Goal: Check status: Check status

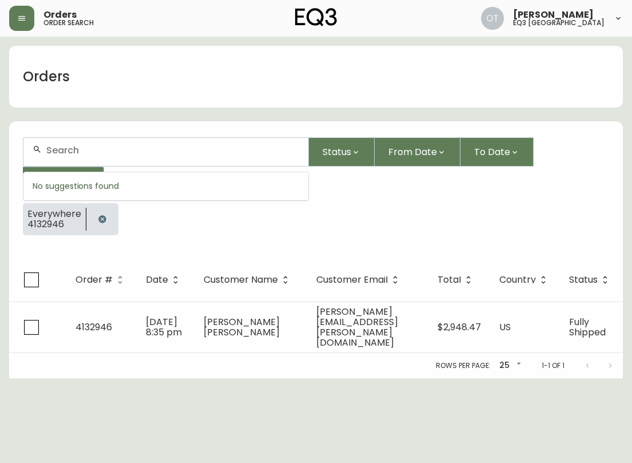
click at [78, 154] on input "text" at bounding box center [172, 150] width 253 height 11
paste input "4132520"
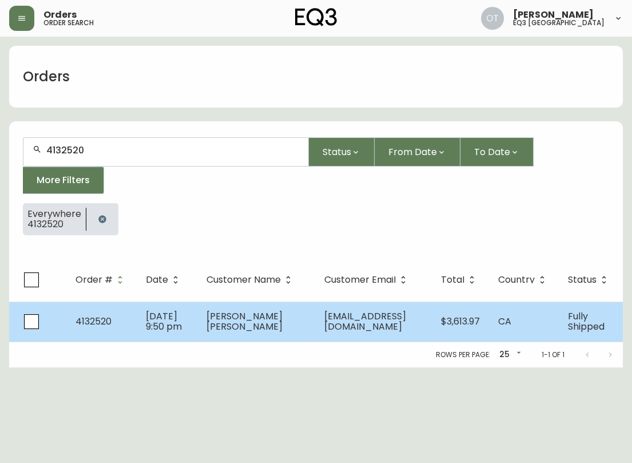
type input "4132520"
click at [120, 308] on td "4132520" at bounding box center [101, 321] width 70 height 40
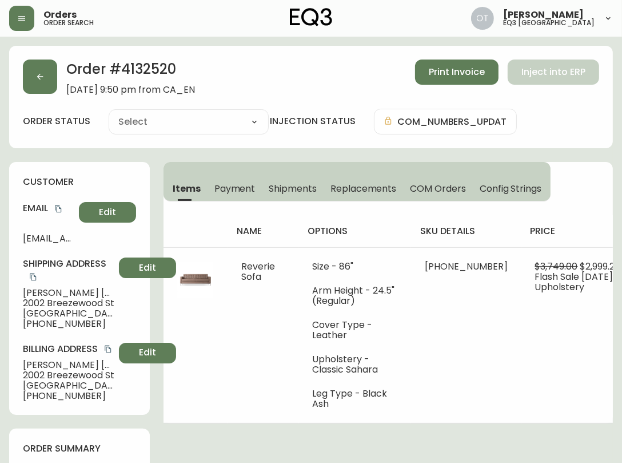
type input "Fully Shipped"
select select "FULLY_SHIPPED"
click at [57, 206] on icon "copy" at bounding box center [58, 208] width 6 height 7
drag, startPoint x: 34, startPoint y: 321, endPoint x: 93, endPoint y: 325, distance: 59.6
click at [93, 325] on span "[PHONE_NUMBER]" at bounding box center [68, 324] width 91 height 10
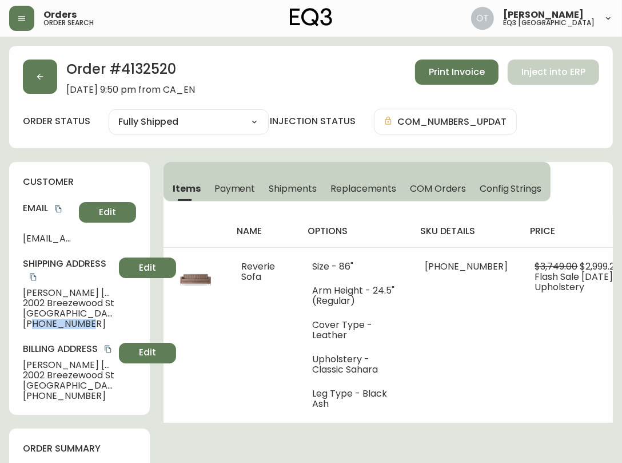
copy span "6473035103"
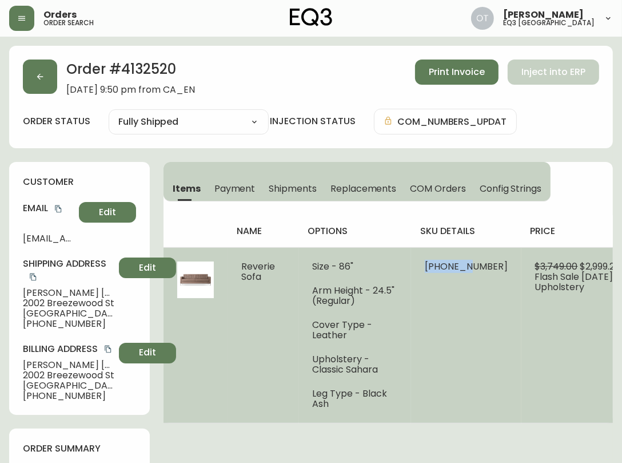
drag, startPoint x: 441, startPoint y: 266, endPoint x: 482, endPoint y: 268, distance: 41.2
click at [482, 268] on td "[PHONE_NUMBER]" at bounding box center [466, 335] width 110 height 176
copy span "37095-01"
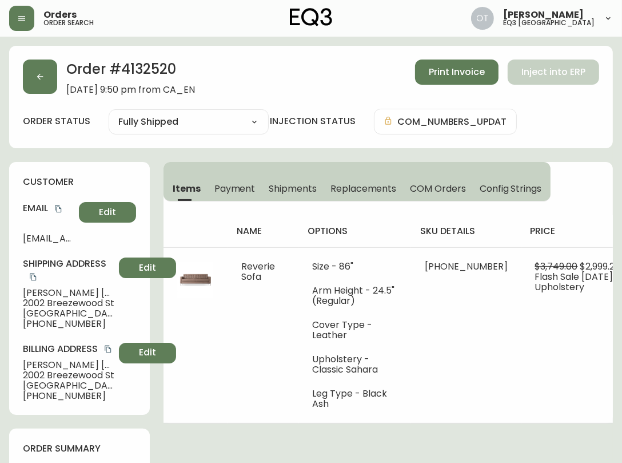
click at [146, 67] on h2 "Order # 4132520" at bounding box center [130, 71] width 129 height 25
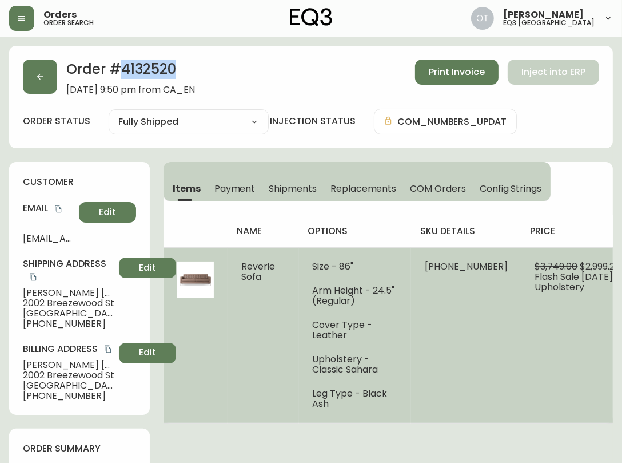
copy h2 "4132520"
